Goal: Transaction & Acquisition: Purchase product/service

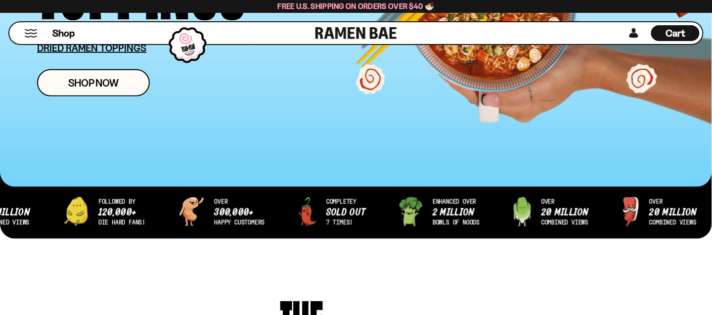
scroll to position [297, 0]
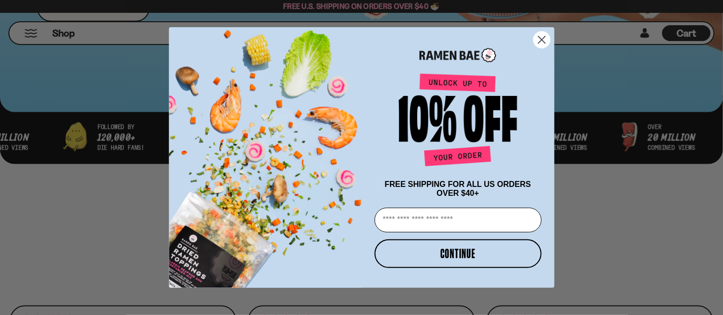
drag, startPoint x: 542, startPoint y: 34, endPoint x: 551, endPoint y: 46, distance: 15.8
click at [542, 36] on circle "Close dialog" at bounding box center [542, 40] width 16 height 16
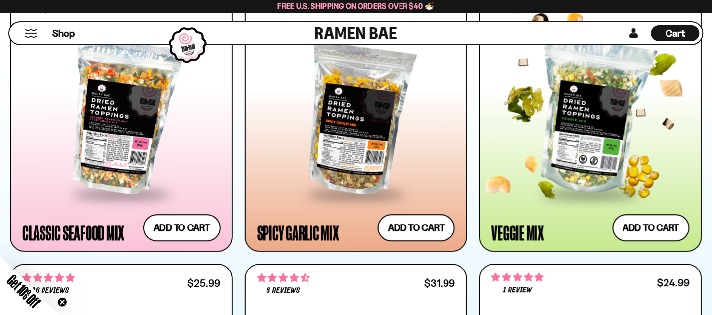
scroll to position [593, 0]
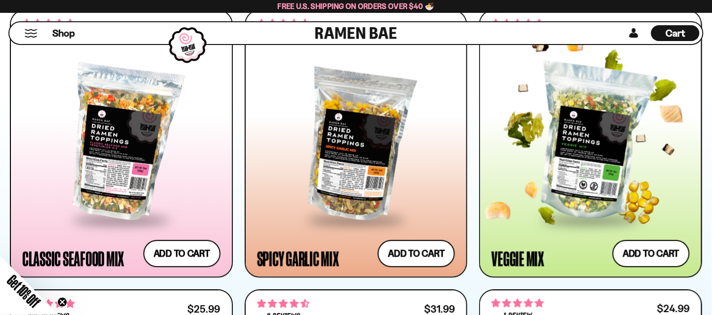
click at [576, 157] on div at bounding box center [591, 142] width 198 height 152
